Goal: Obtain resource: Obtain resource

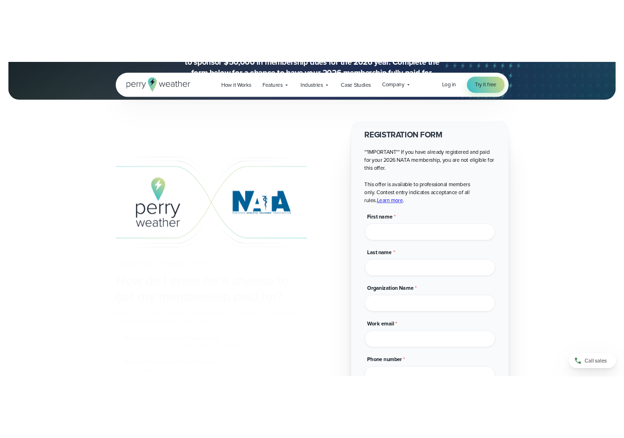
scroll to position [227, 0]
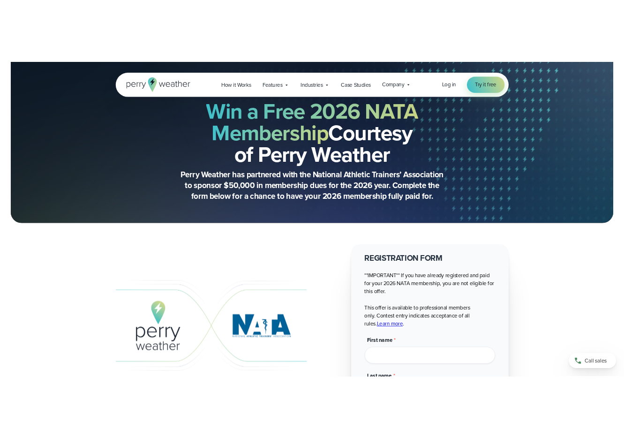
scroll to position [227, 0]
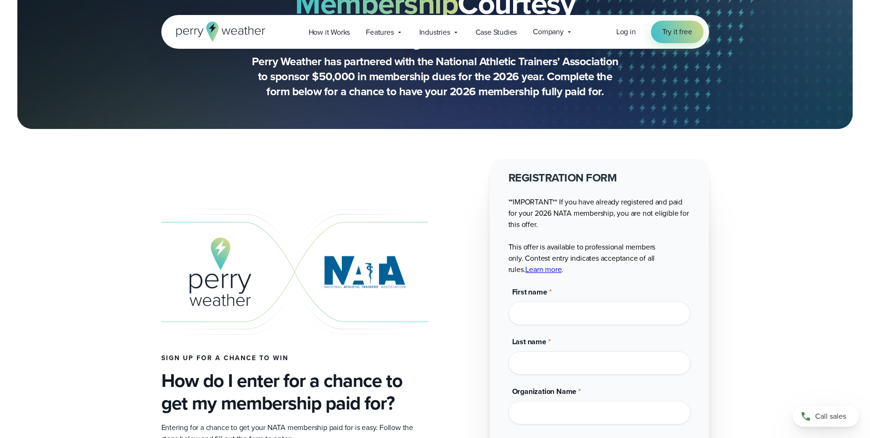
scroll to position [379, 0]
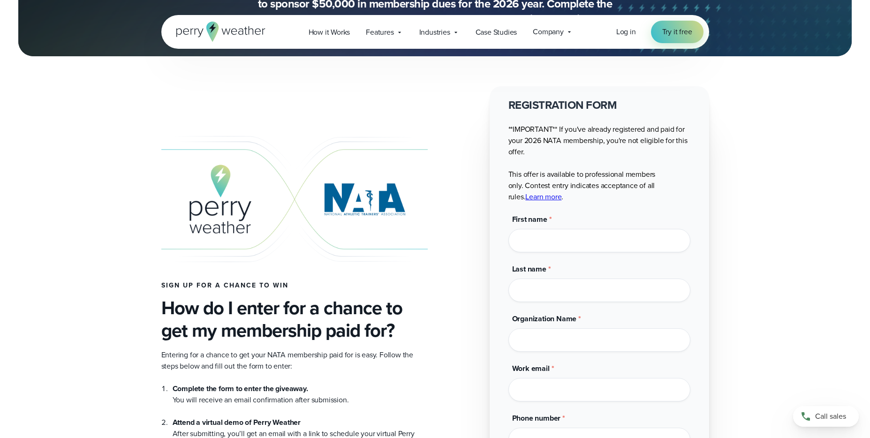
scroll to position [216, 0]
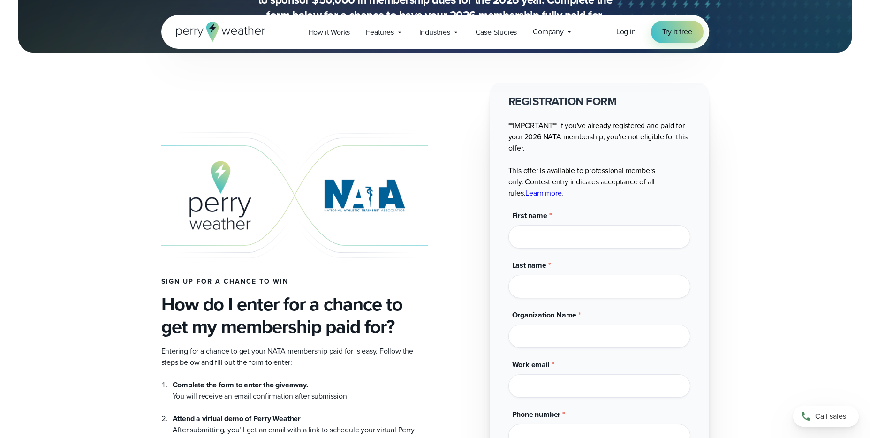
click at [525, 193] on link "Learn more" at bounding box center [543, 193] width 36 height 11
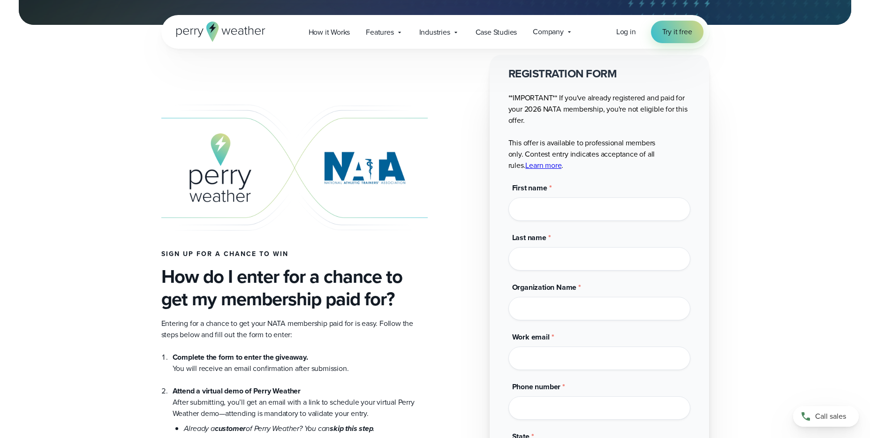
scroll to position [0, 0]
